Goal: Find specific page/section: Find specific page/section

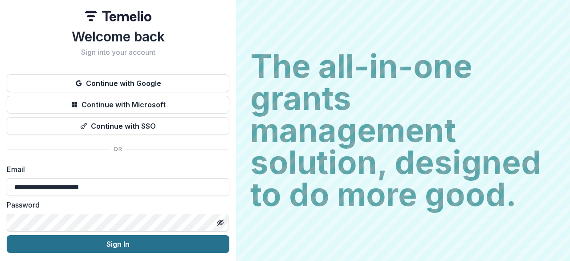
click at [94, 242] on button "Sign In" at bounding box center [118, 244] width 223 height 18
click at [99, 247] on button "Sign In" at bounding box center [118, 244] width 223 height 18
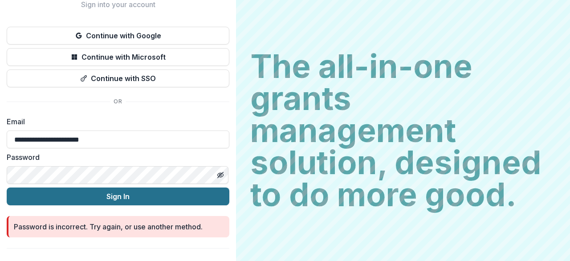
scroll to position [62, 0]
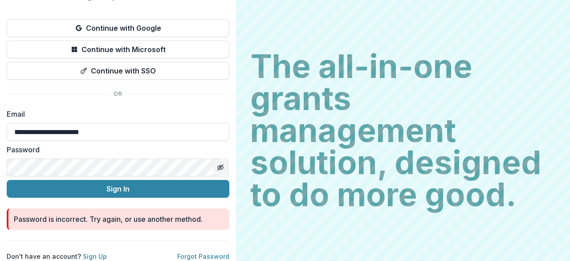
click at [218, 166] on icon "Toggle password visibility" at bounding box center [220, 168] width 4 height 4
click at [7, 180] on button "Sign In" at bounding box center [118, 189] width 223 height 18
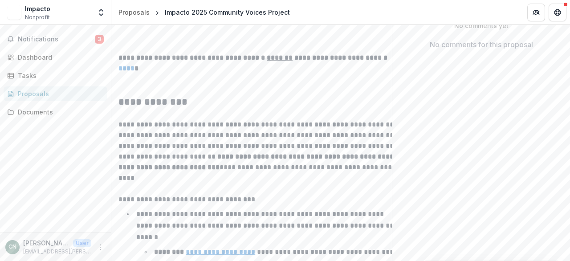
scroll to position [207, 0]
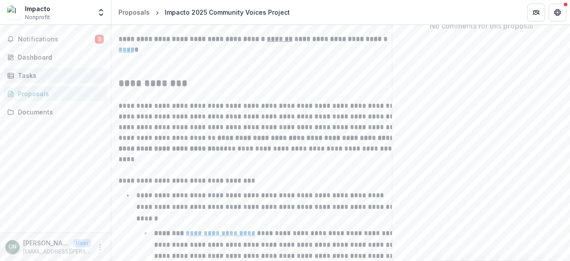
click at [29, 74] on div "Tasks" at bounding box center [59, 75] width 82 height 9
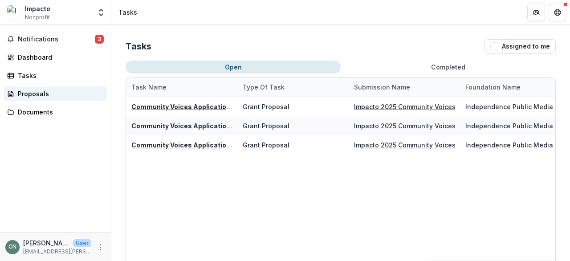
click at [43, 93] on div "Proposals" at bounding box center [59, 93] width 82 height 9
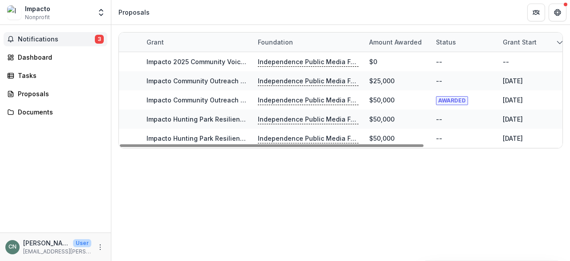
click at [58, 38] on span "Notifications" at bounding box center [56, 40] width 77 height 8
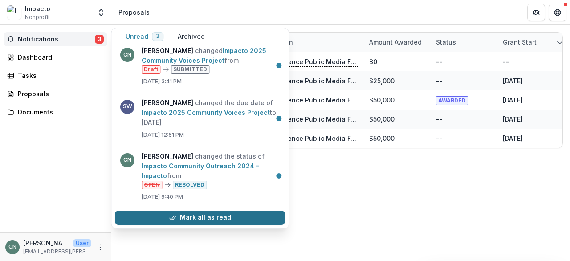
scroll to position [8, 0]
click at [195, 218] on button "Mark all as read" at bounding box center [200, 218] width 170 height 14
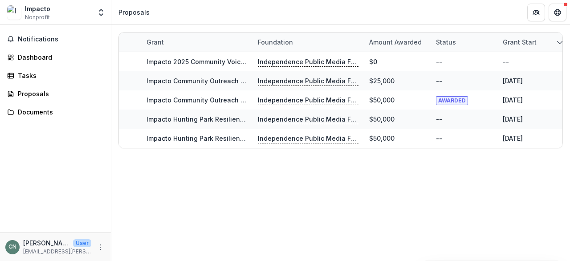
click at [223, 212] on div "Grant Foundation Amount awarded Status Grant start Grant end Due Date Report Du…" at bounding box center [340, 143] width 459 height 236
